Goal: Task Accomplishment & Management: Complete application form

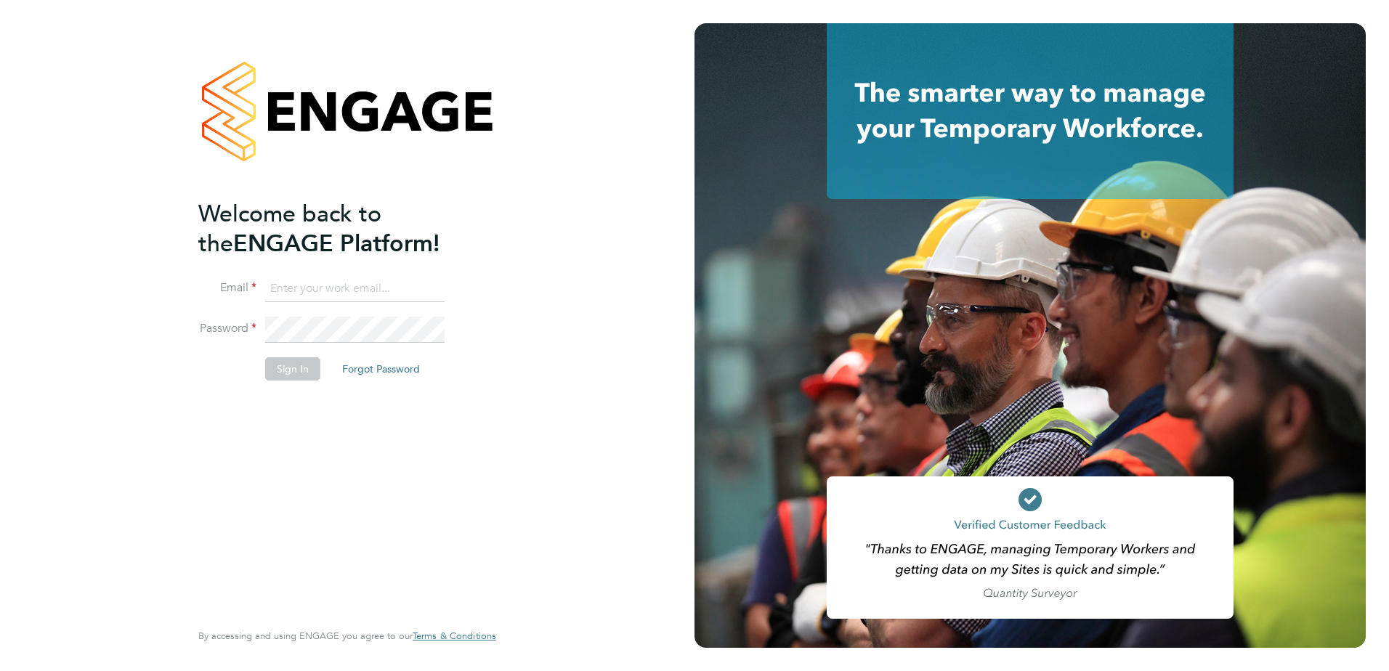
type input "sam.hutchinson@vistry.co.uk"
click at [292, 373] on button "Sign In" at bounding box center [292, 369] width 55 height 23
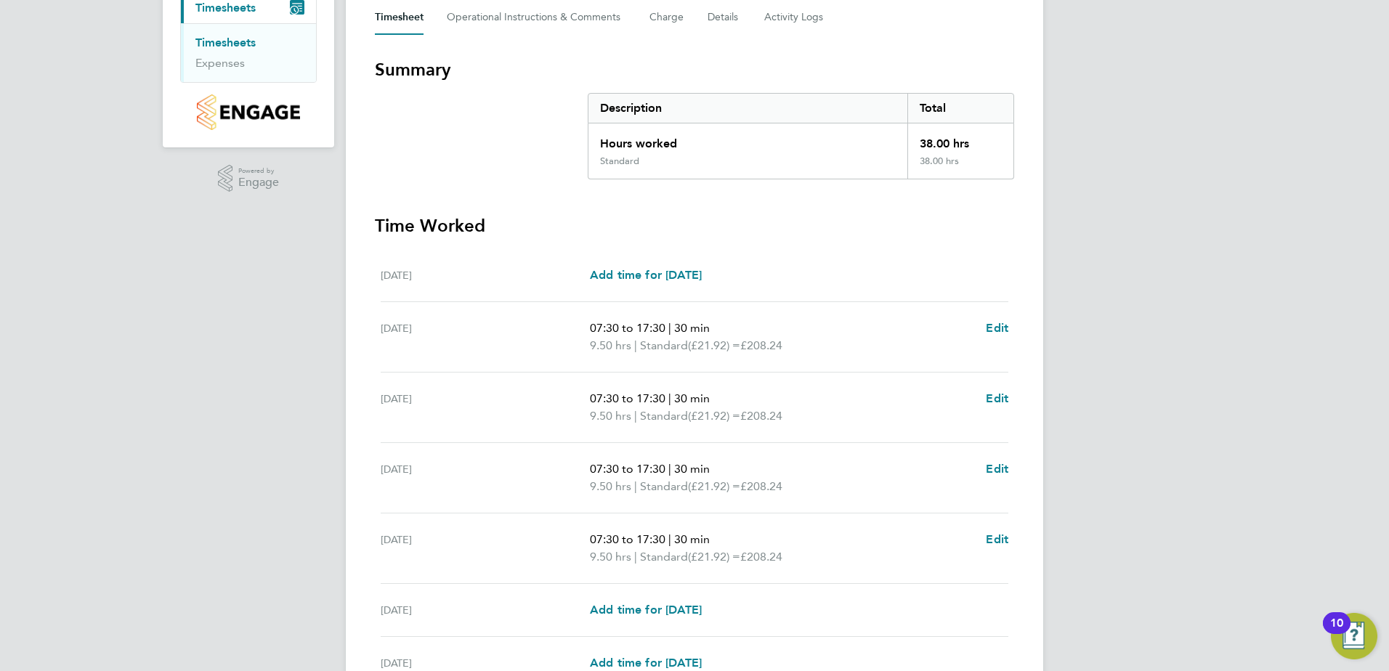
scroll to position [361, 0]
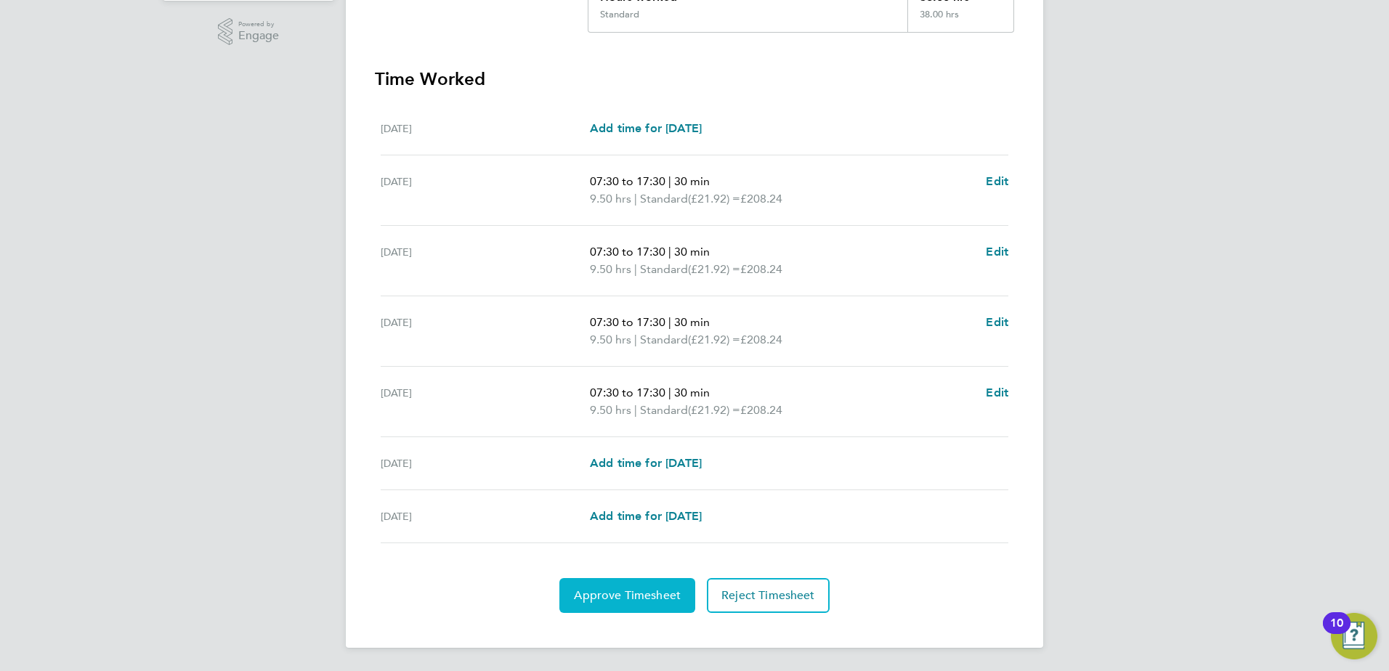
click at [643, 591] on span "Approve Timesheet" at bounding box center [627, 596] width 107 height 15
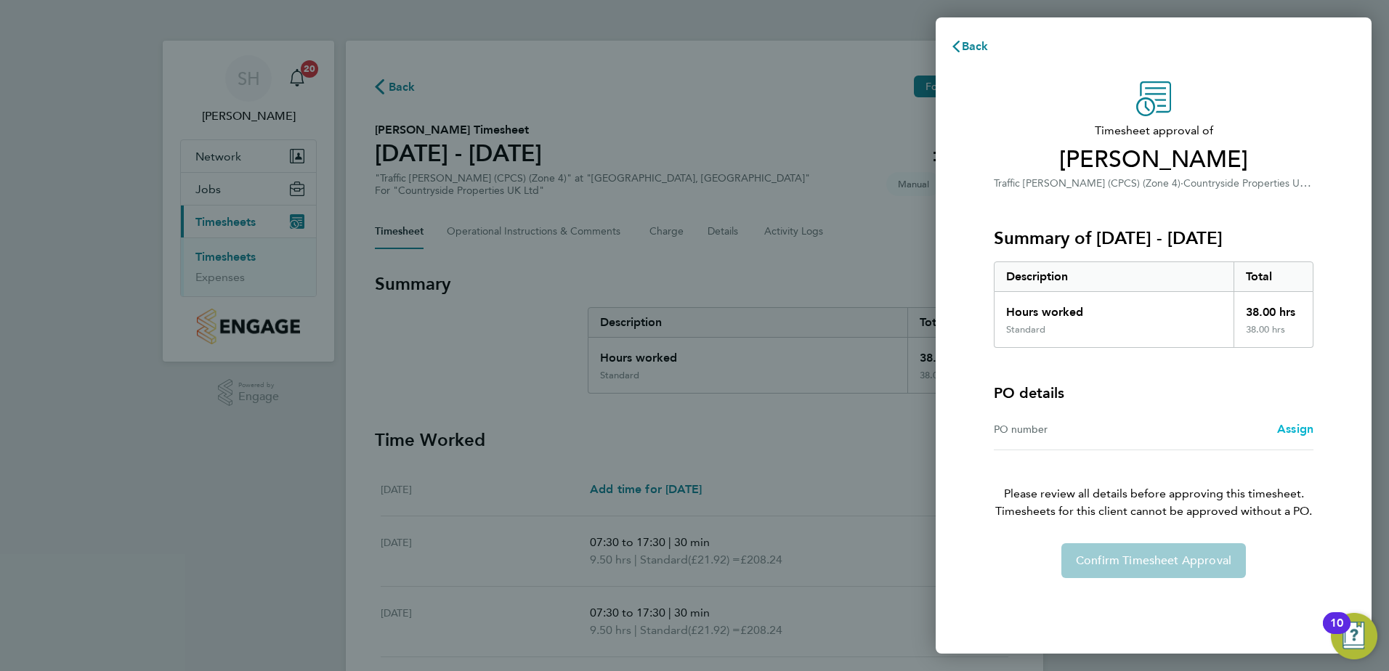
click at [1291, 427] on span "Assign" at bounding box center [1296, 429] width 36 height 14
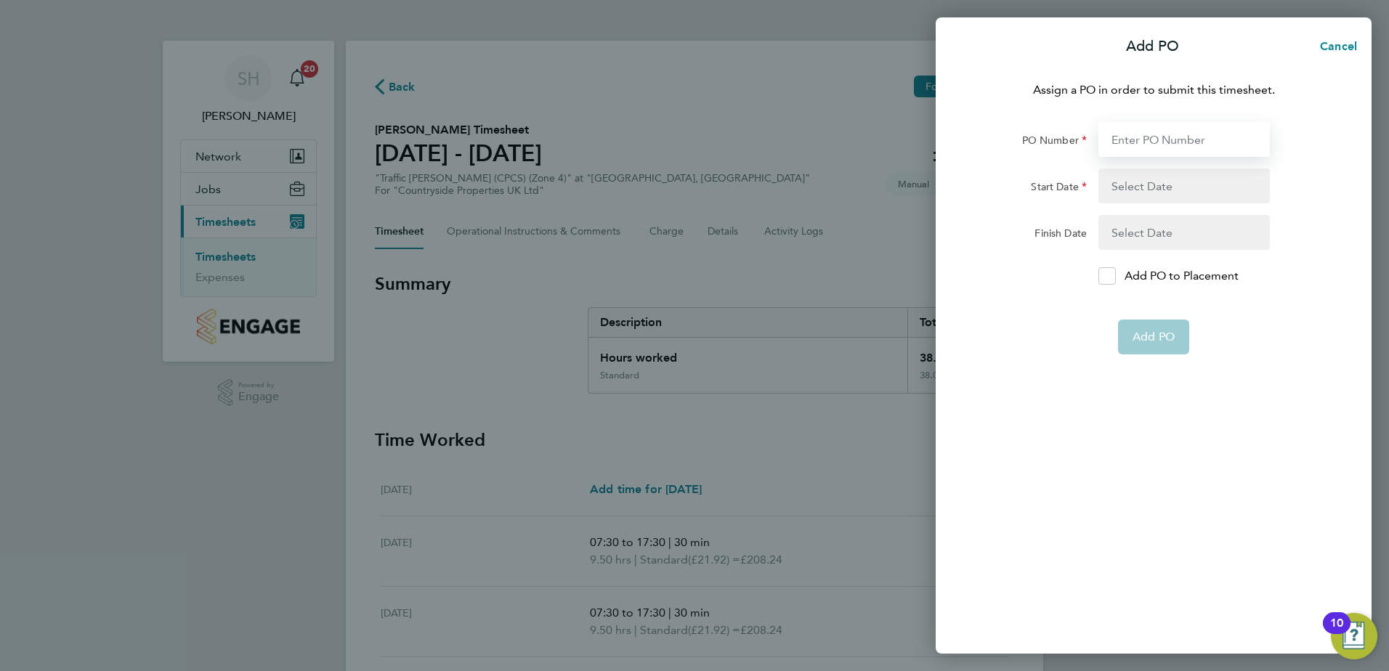
click at [1124, 140] on input "PO Number" at bounding box center [1185, 139] width 172 height 35
type input "M-BZ506-00078"
type input "[DATE]"
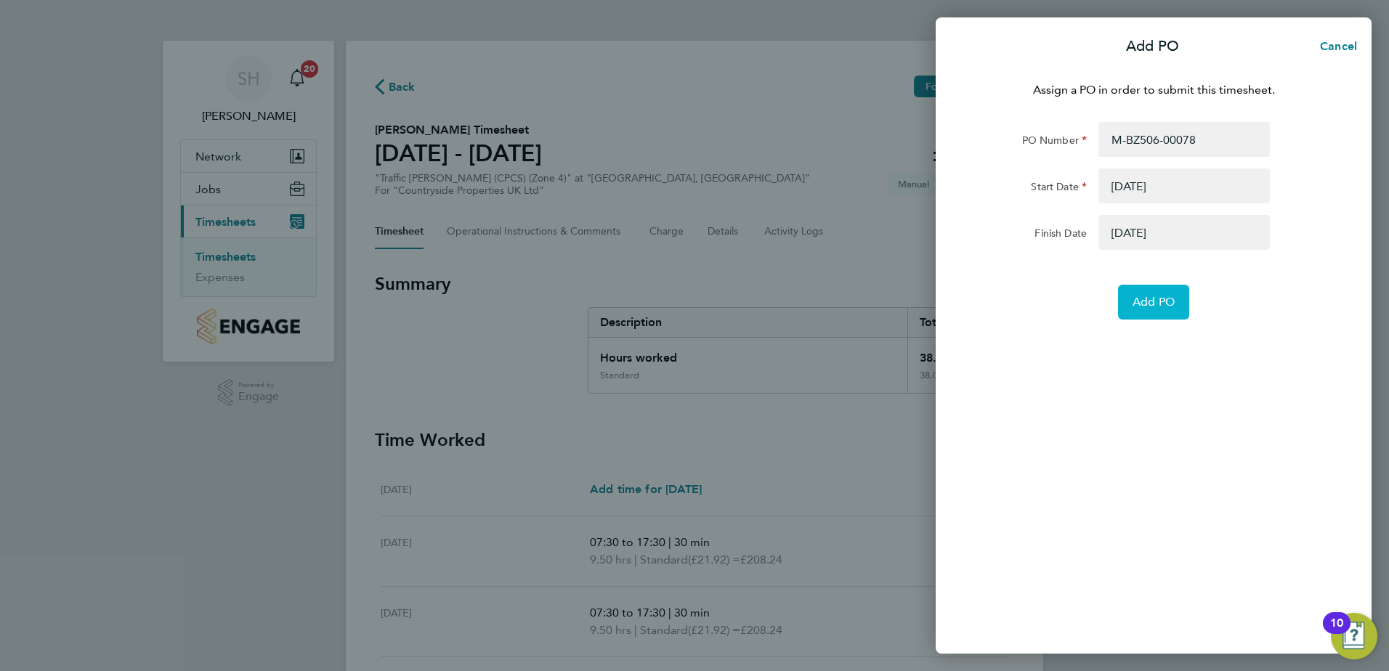
click at [1147, 297] on span "Add PO" at bounding box center [1154, 302] width 42 height 15
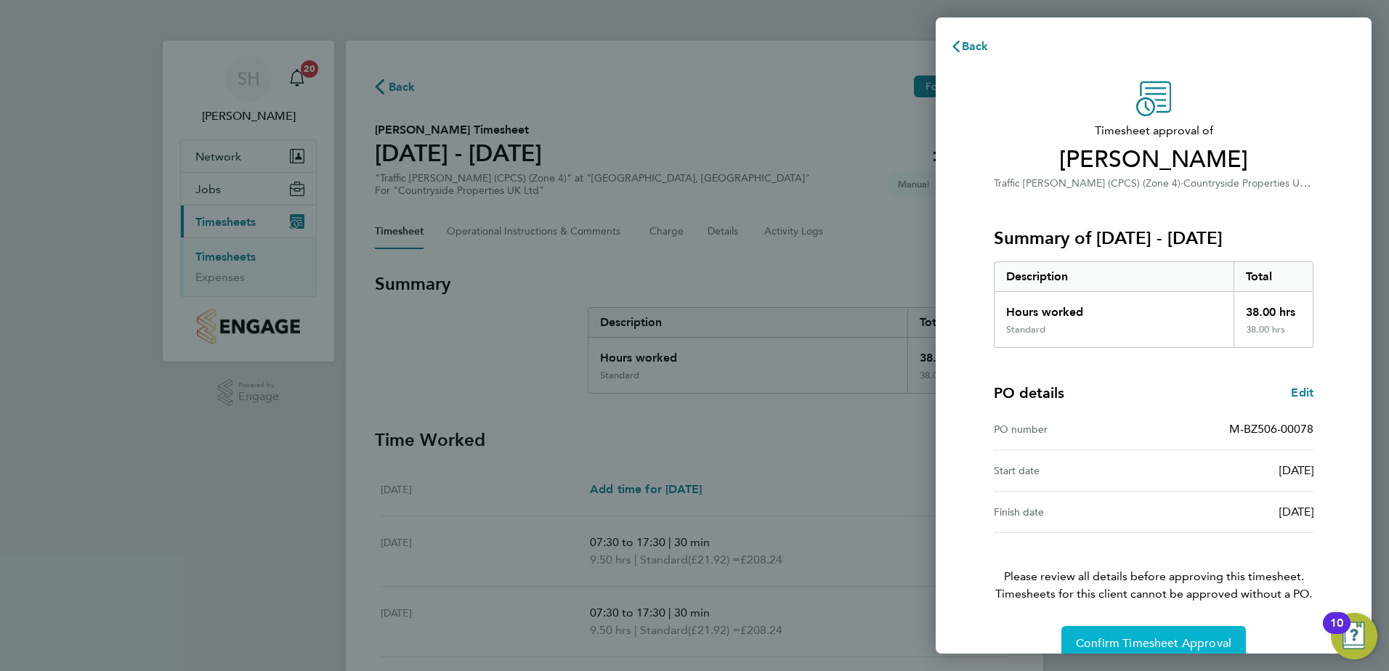
click at [1115, 639] on span "Confirm Timesheet Approval" at bounding box center [1154, 644] width 156 height 15
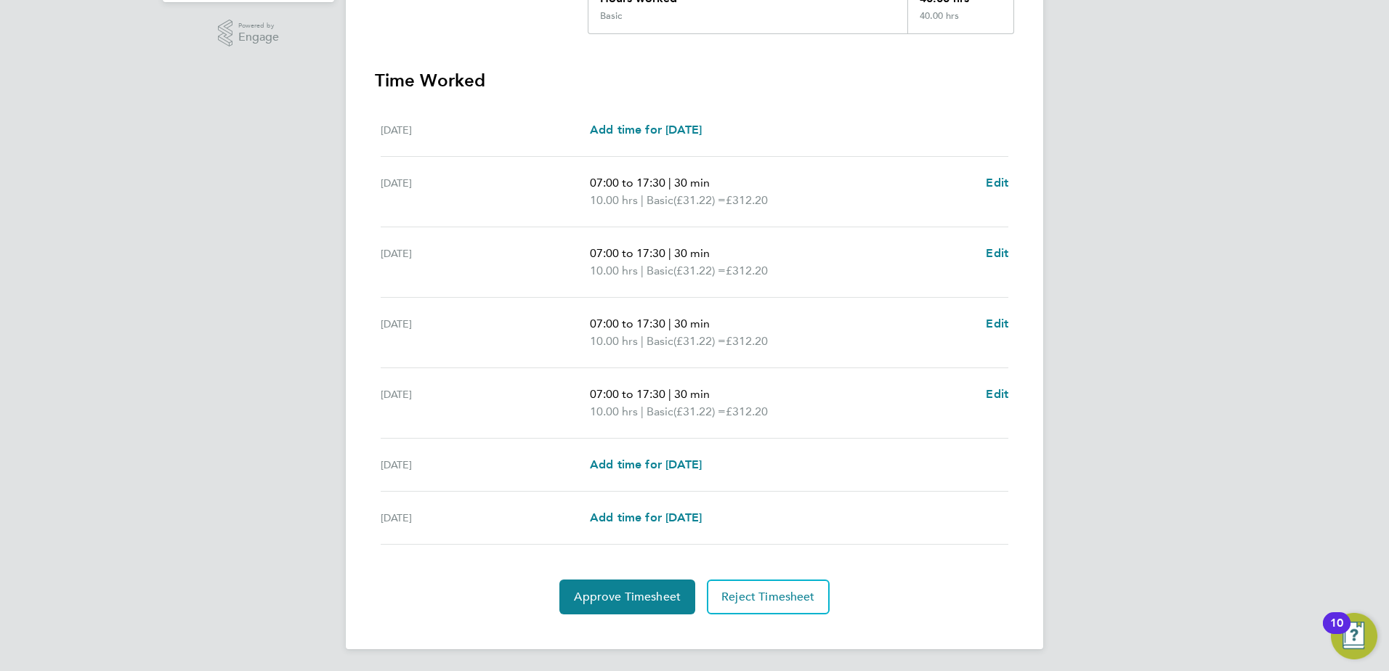
scroll to position [361, 0]
click at [645, 599] on span "Approve Timesheet" at bounding box center [627, 596] width 107 height 15
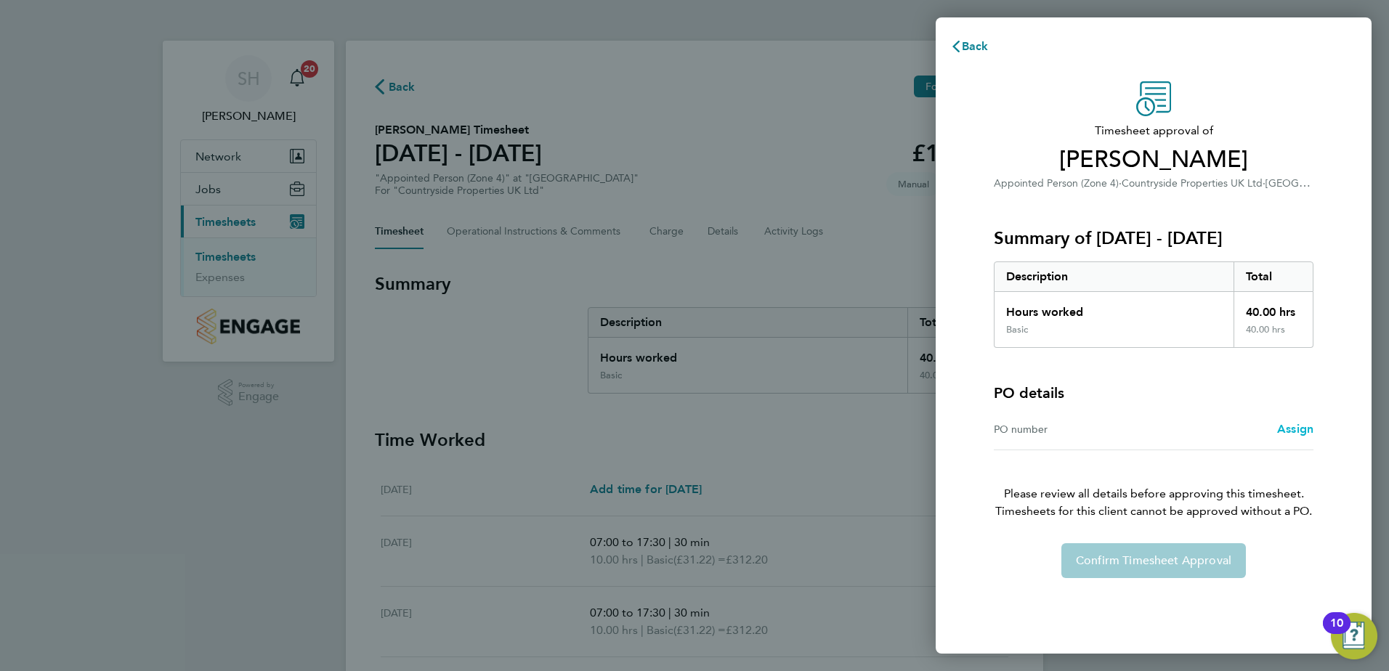
click at [1293, 430] on span "Assign" at bounding box center [1296, 429] width 36 height 14
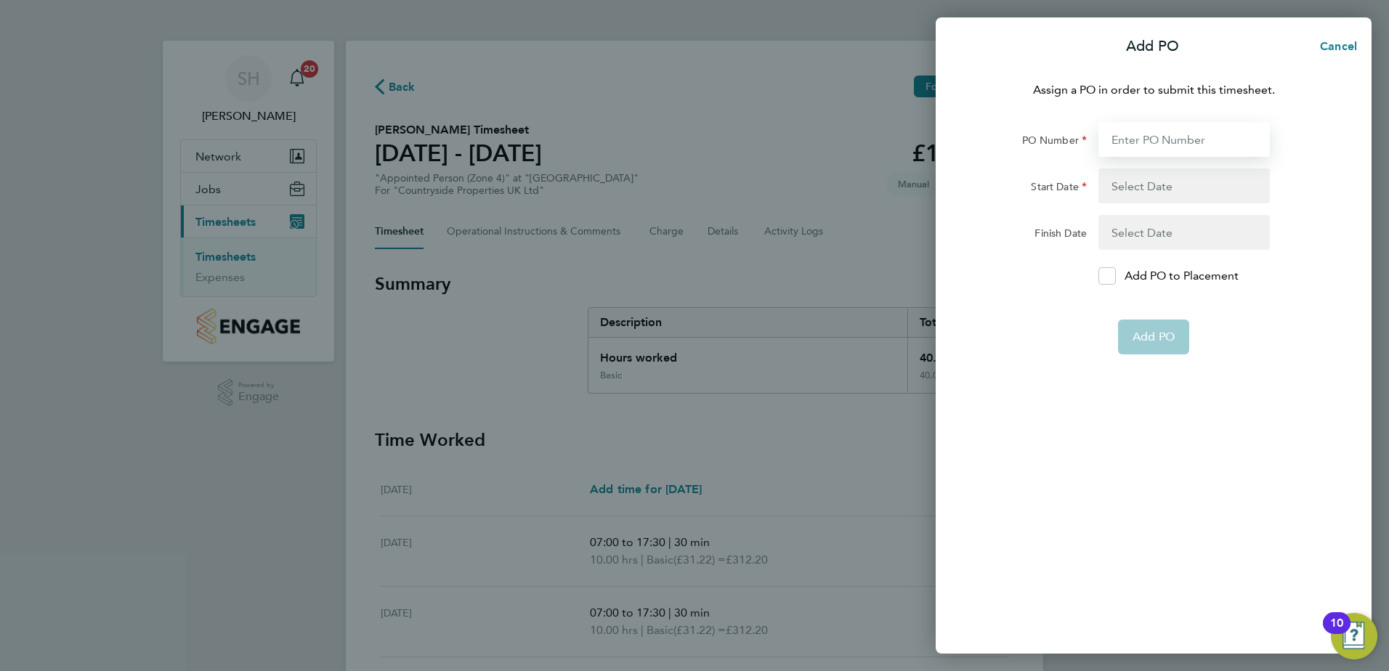
click at [1131, 140] on input "PO Number" at bounding box center [1185, 139] width 172 height 35
type input "M-BZ506-00078"
type input "[DATE]"
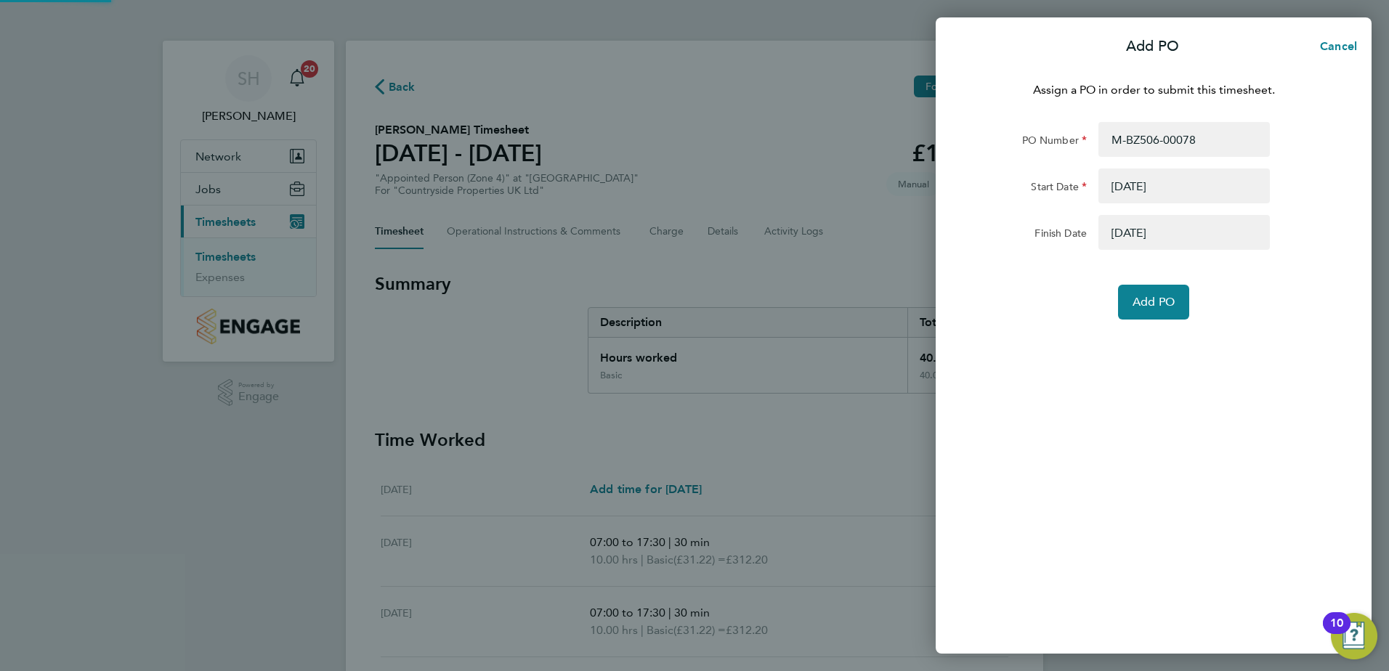
click at [1152, 339] on div "Assign a PO in order to submit this timesheet. PO Number M-BZ506-00078 Start Da…" at bounding box center [1154, 359] width 436 height 590
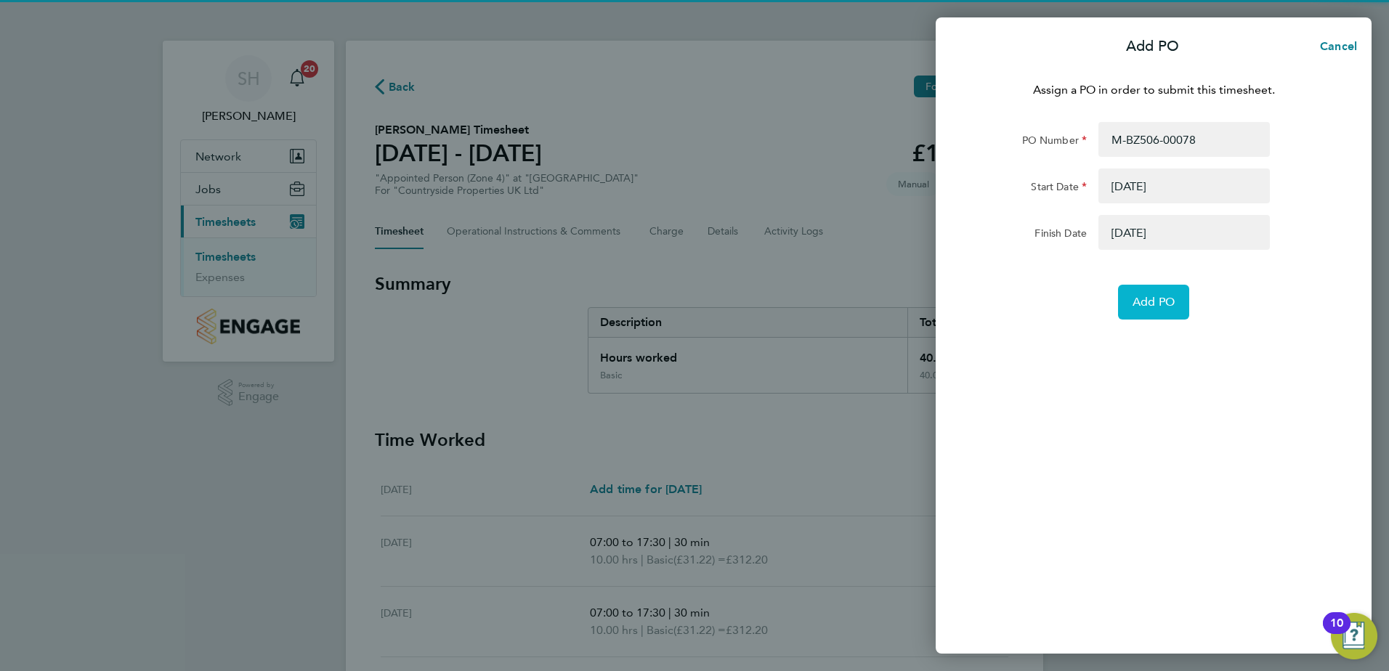
click at [1145, 304] on span "Add PO" at bounding box center [1154, 302] width 42 height 15
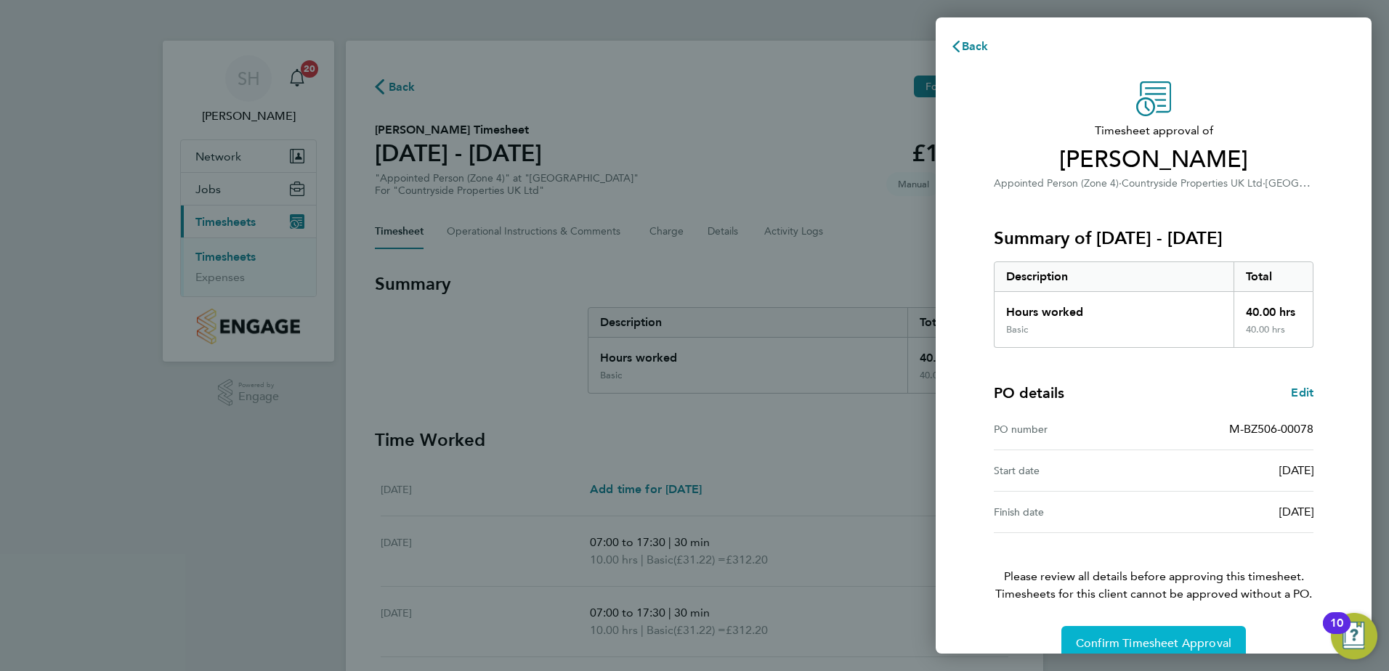
click at [1112, 634] on button "Confirm Timesheet Approval" at bounding box center [1154, 643] width 185 height 35
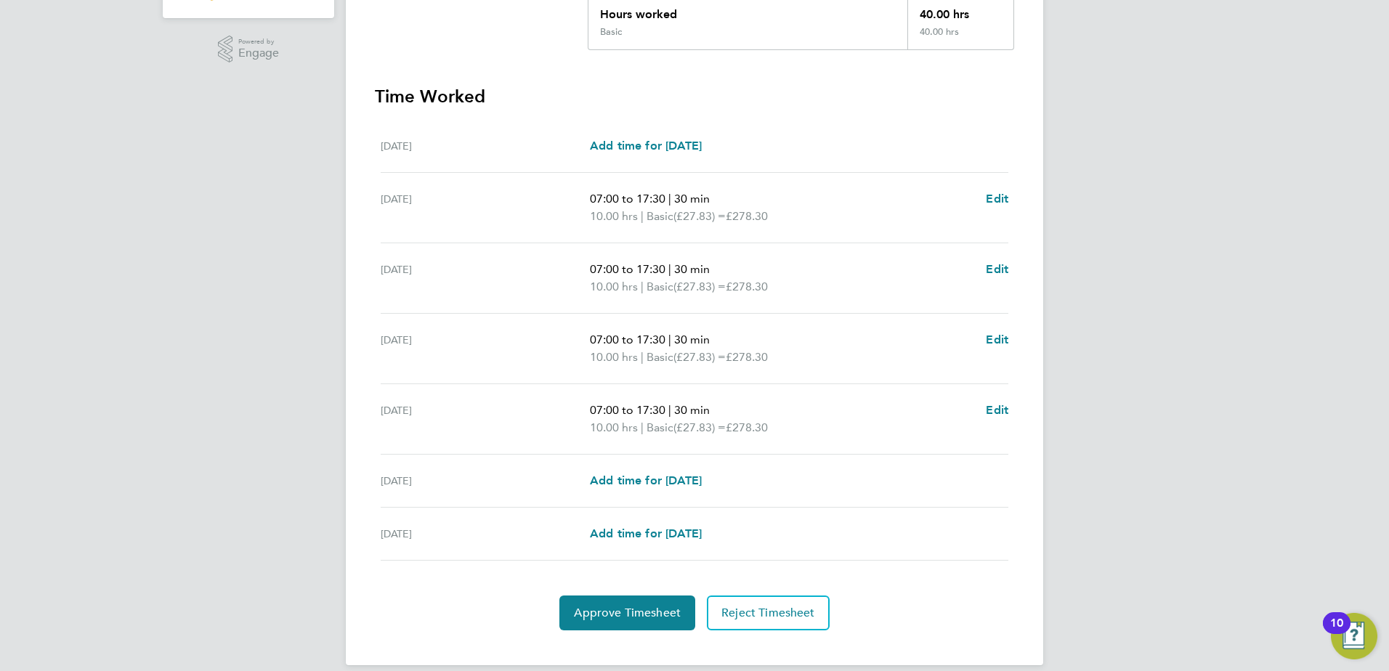
scroll to position [361, 0]
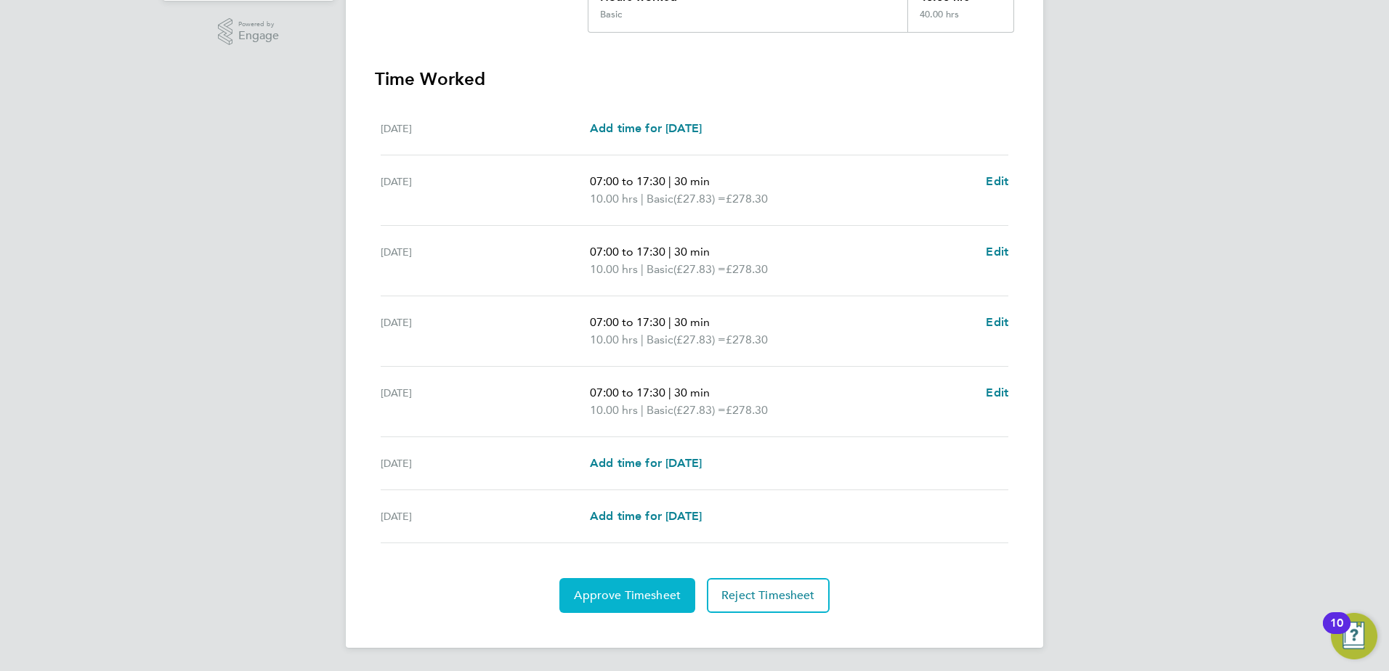
click at [651, 600] on span "Approve Timesheet" at bounding box center [627, 596] width 107 height 15
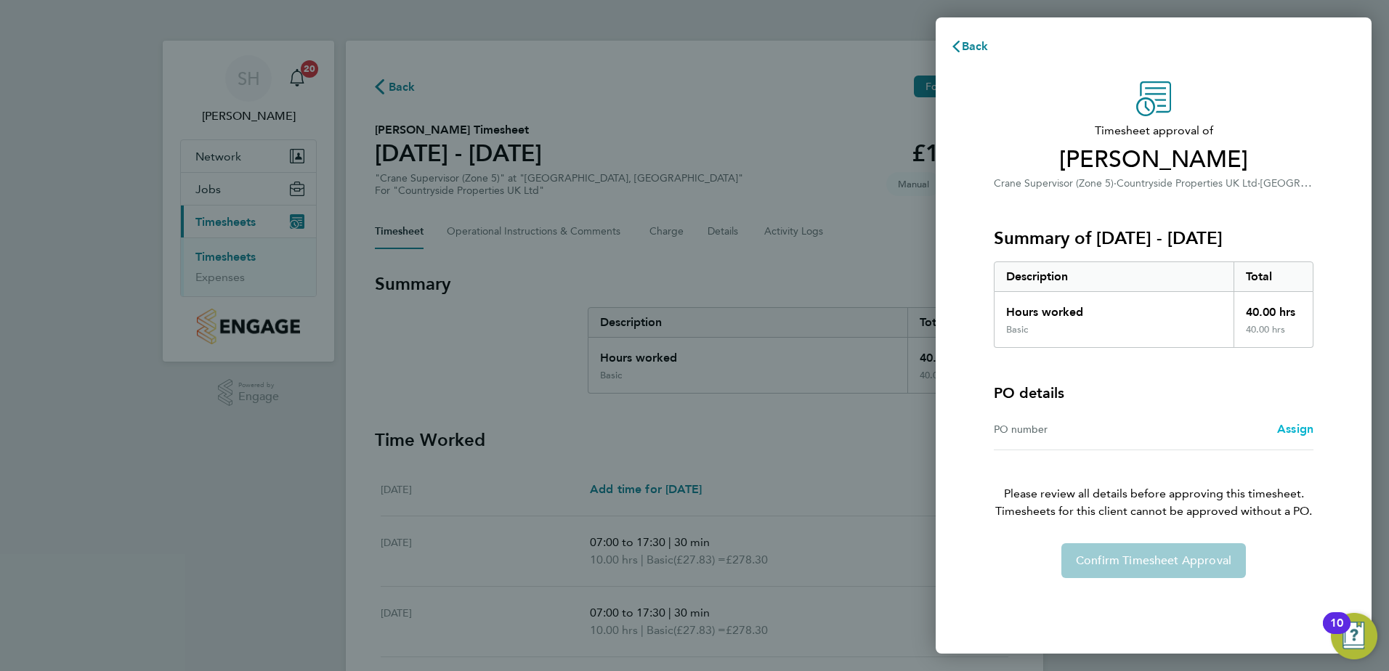
click at [1288, 430] on span "Assign" at bounding box center [1296, 429] width 36 height 14
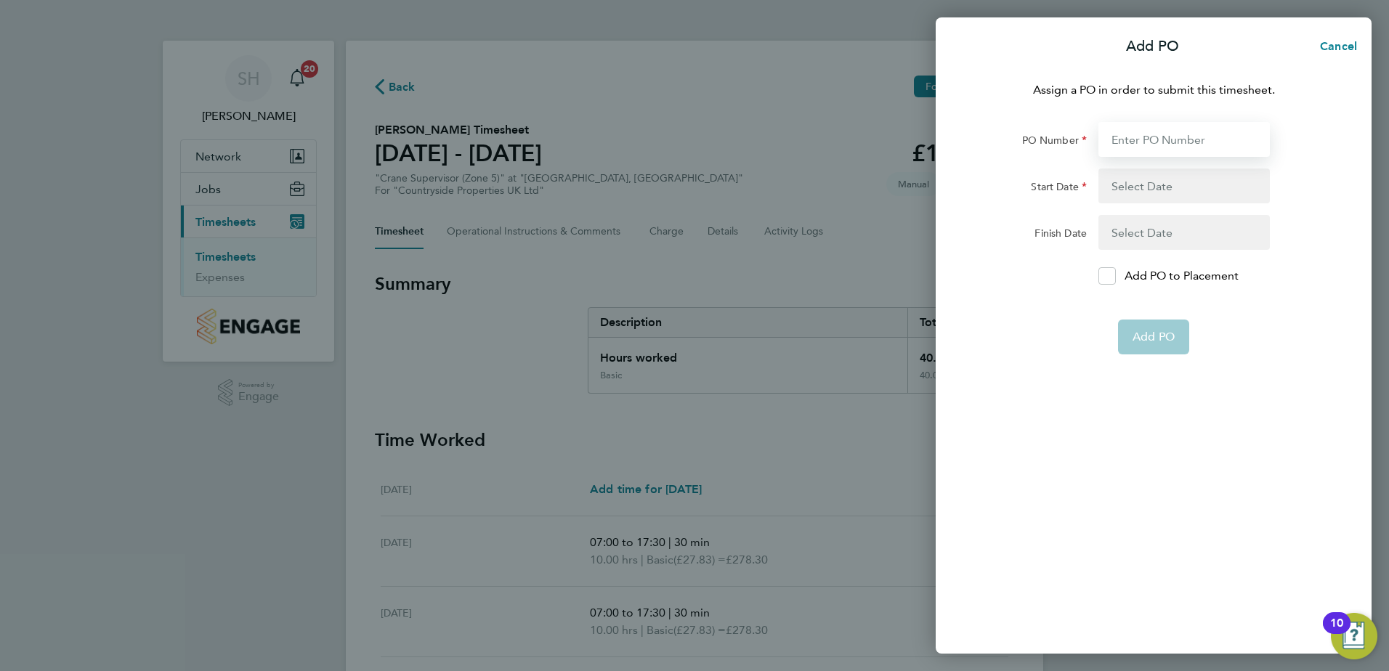
click at [1122, 143] on input "PO Number" at bounding box center [1185, 139] width 172 height 35
type input "M-BZ506-00078"
type input "[DATE]"
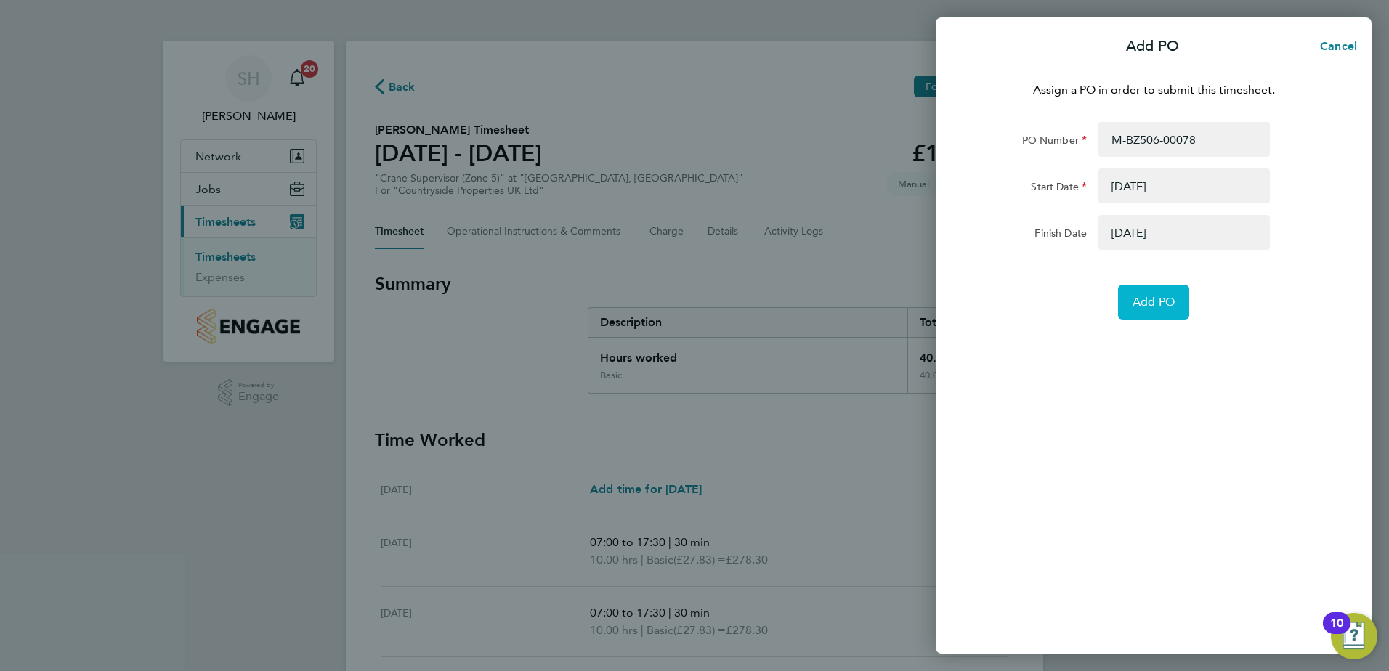
click at [1144, 307] on span "Add PO" at bounding box center [1154, 302] width 42 height 15
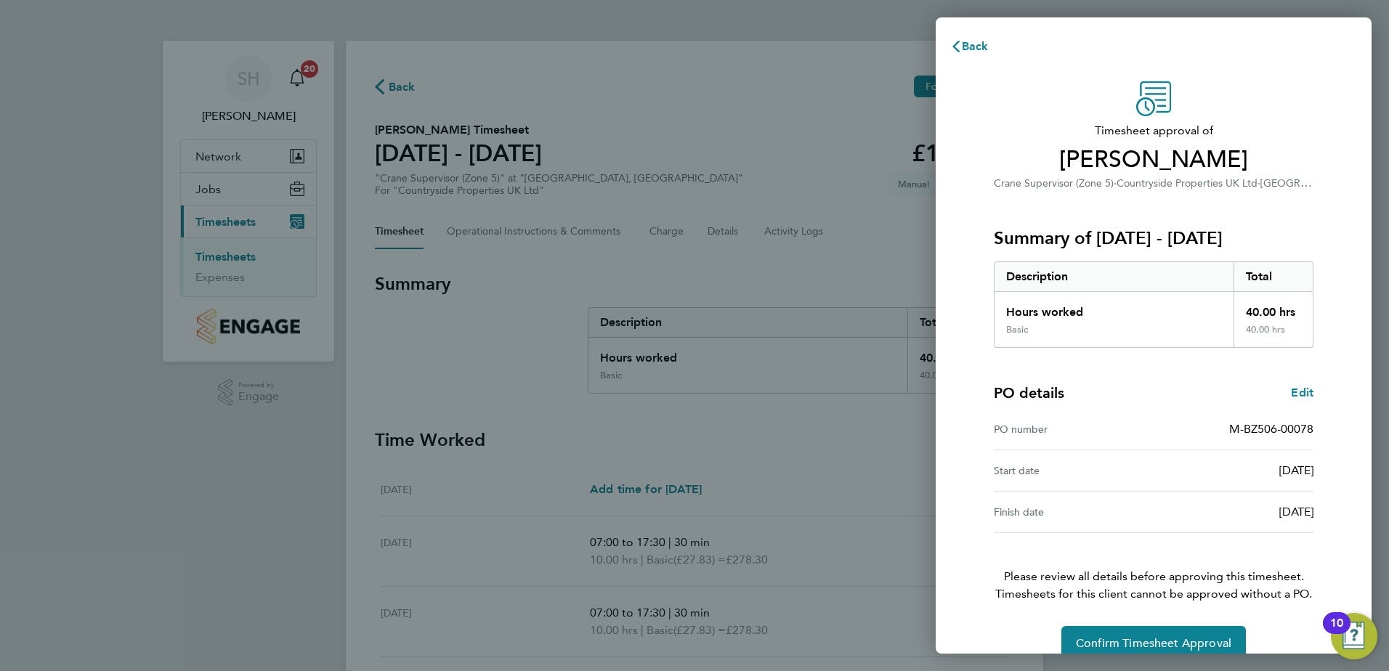
scroll to position [25, 0]
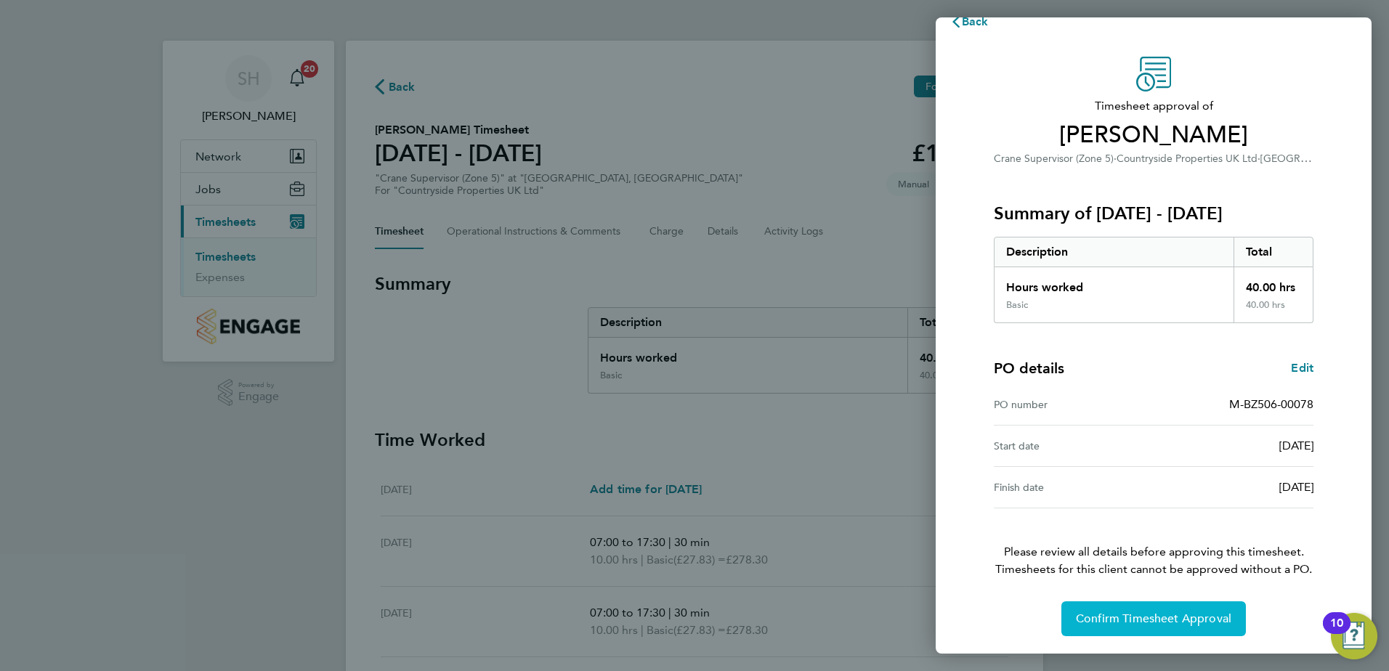
click at [1123, 618] on span "Confirm Timesheet Approval" at bounding box center [1154, 619] width 156 height 15
